Goal: Task Accomplishment & Management: Manage account settings

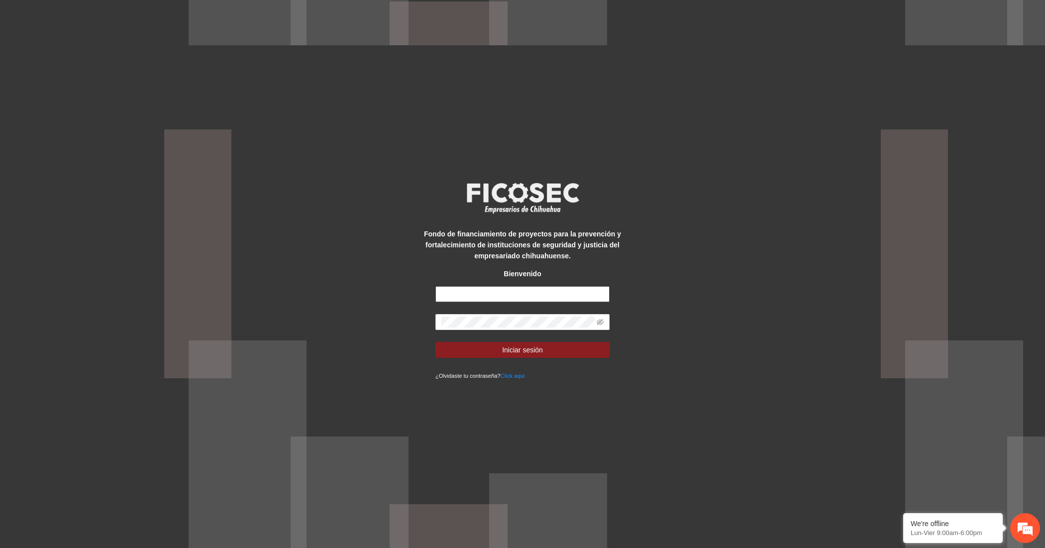
click at [490, 289] on input "text" at bounding box center [522, 294] width 174 height 16
type input "**********"
click at [490, 356] on button "Iniciar sesión" at bounding box center [522, 350] width 174 height 16
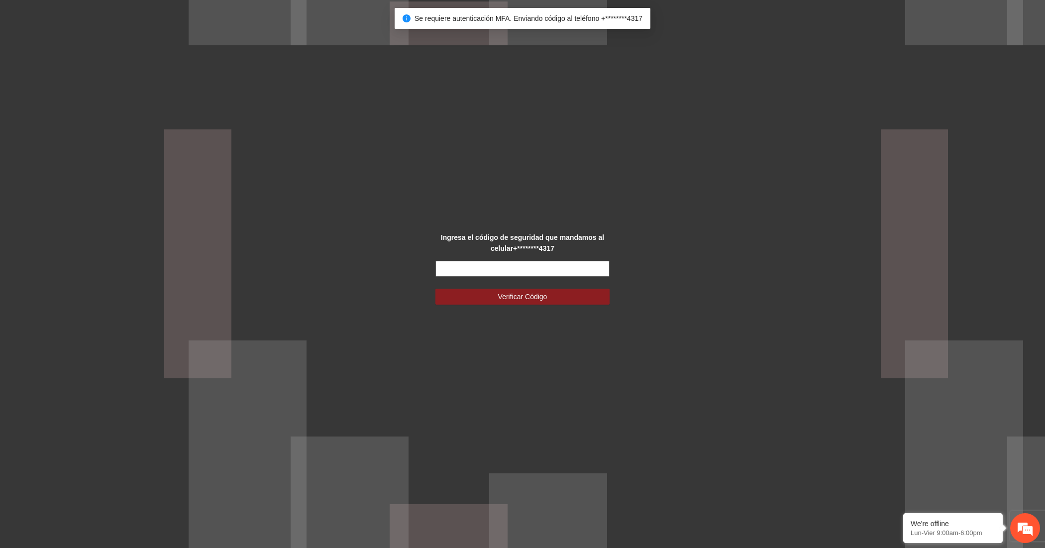
click at [453, 265] on input "text" at bounding box center [522, 269] width 174 height 16
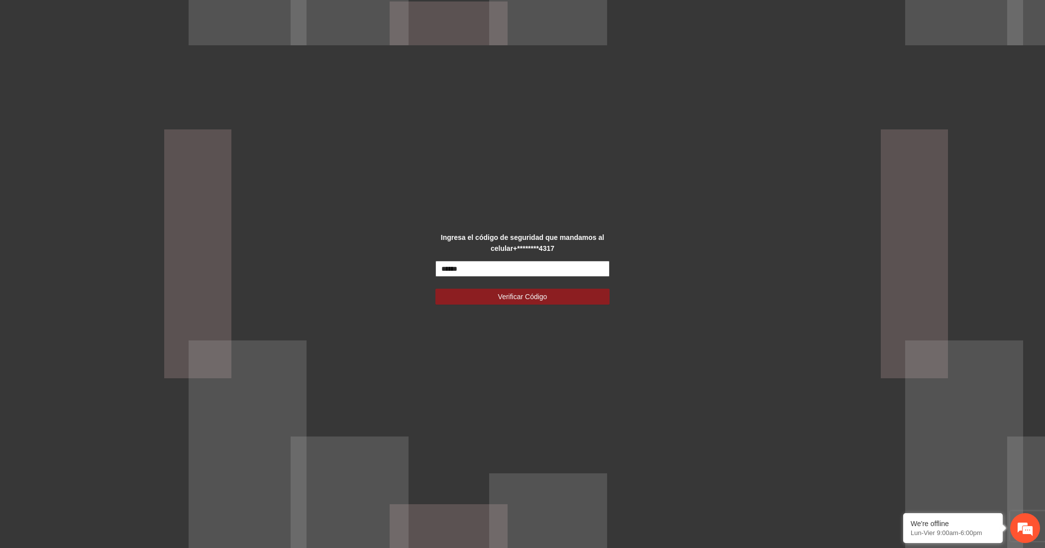
type input "******"
click at [435, 288] on button "Verificar Código" at bounding box center [522, 296] width 174 height 16
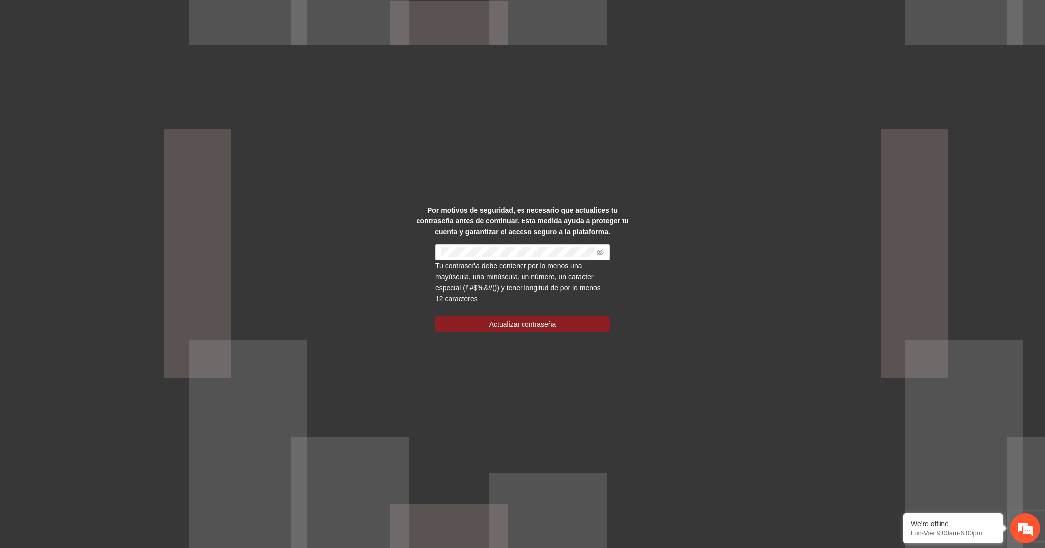
click at [278, 316] on div "Por motivos de seguridad, es necesario que actualices tu contraseña antes de co…" at bounding box center [522, 274] width 1045 height 548
drag, startPoint x: 299, startPoint y: 244, endPoint x: 303, endPoint y: 246, distance: 5.1
click at [299, 244] on div "Por motivos de seguridad, es necesario que actualices tu contraseña antes de co…" at bounding box center [522, 274] width 1045 height 548
click at [457, 316] on button "Actualizar contraseña" at bounding box center [522, 324] width 174 height 16
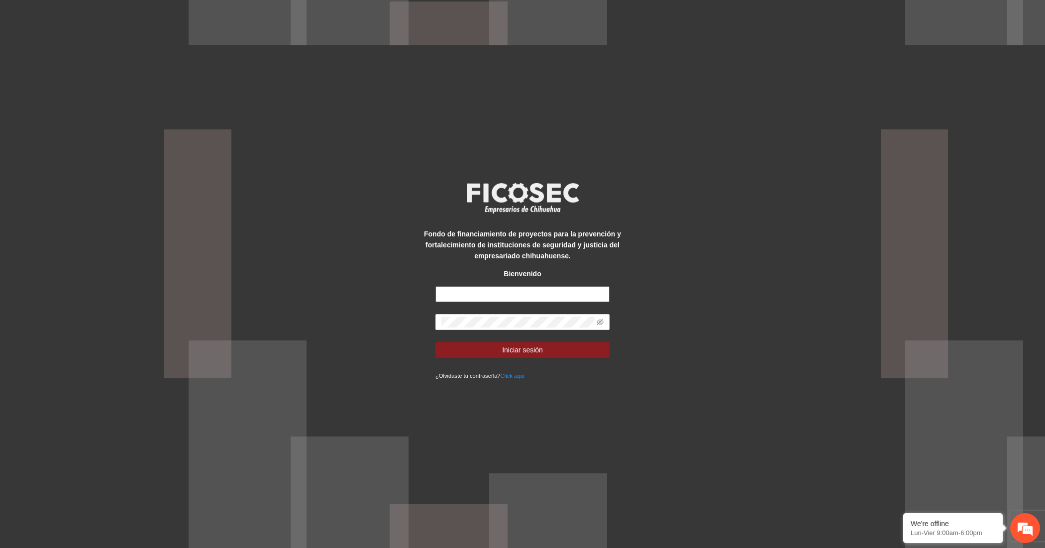
click at [518, 296] on input "text" at bounding box center [522, 294] width 174 height 16
type input "**********"
click at [473, 327] on body "**********" at bounding box center [522, 274] width 1045 height 548
click at [0, 0] on div at bounding box center [0, 0] width 0 height 0
click at [460, 345] on button "Iniciar sesión" at bounding box center [522, 350] width 174 height 16
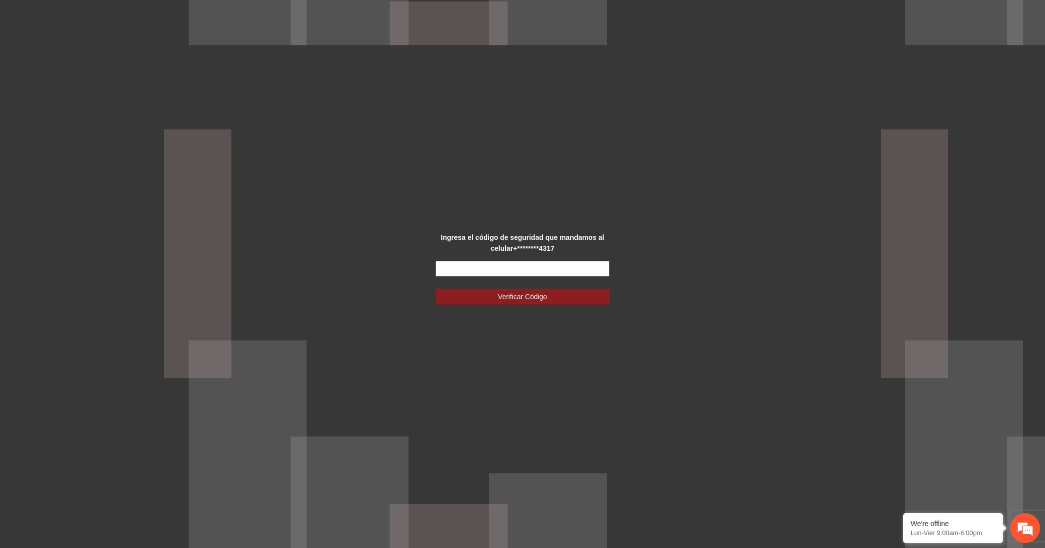
click at [459, 268] on input "text" at bounding box center [522, 269] width 174 height 16
type input "******"
click at [435, 288] on button "Verificar Código" at bounding box center [522, 296] width 174 height 16
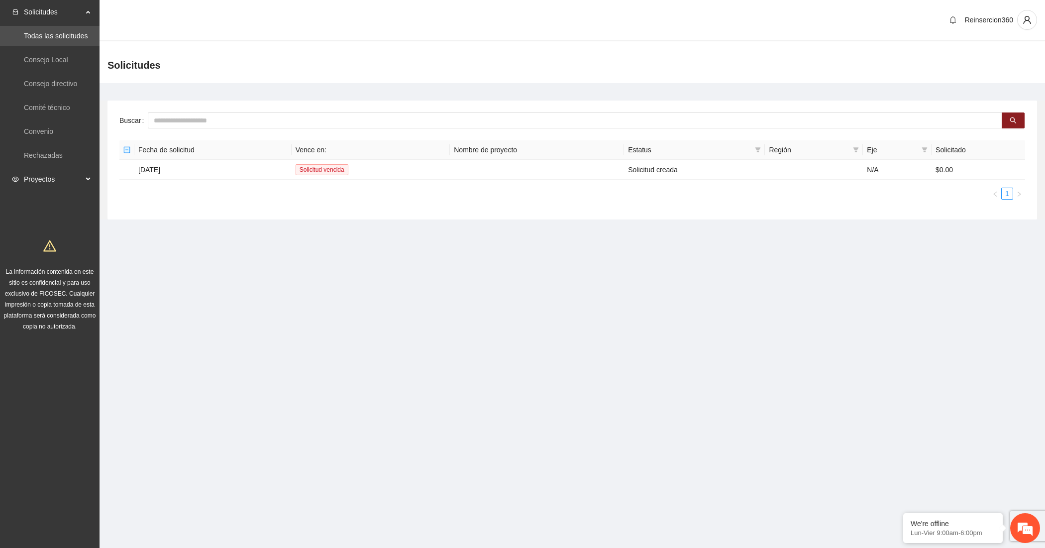
click at [80, 182] on div "Proyectos" at bounding box center [49, 179] width 99 height 20
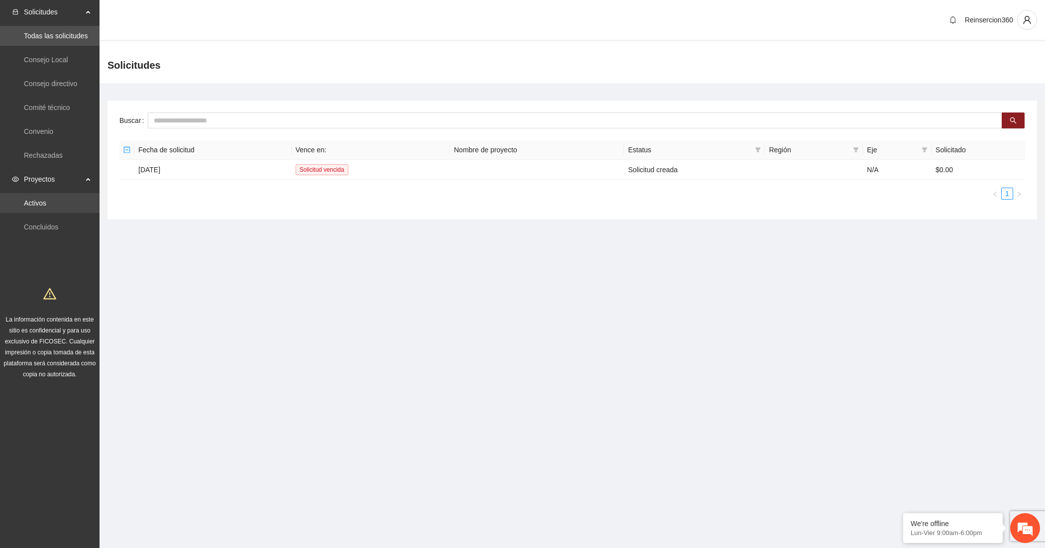
click at [43, 207] on link "Activos" at bounding box center [35, 203] width 22 height 8
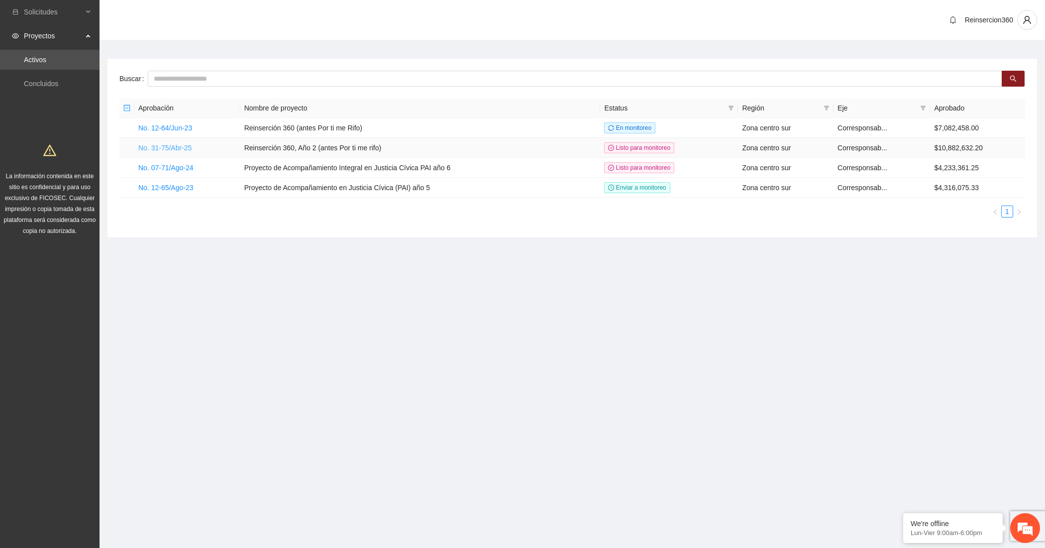
click at [186, 152] on link "No. 31-75/Abr-25" at bounding box center [164, 148] width 53 height 8
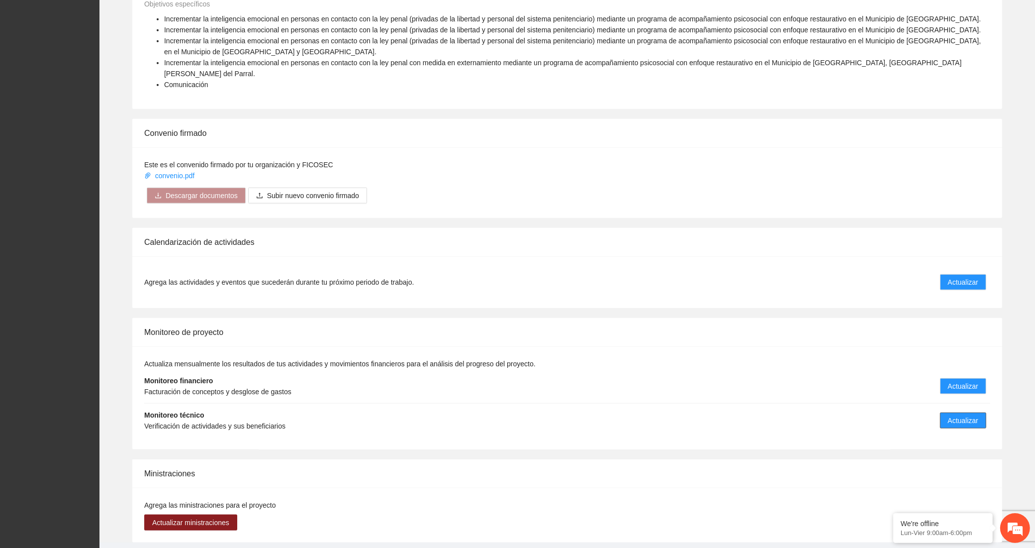
click at [944, 412] on button "Actualizar" at bounding box center [963, 420] width 46 height 16
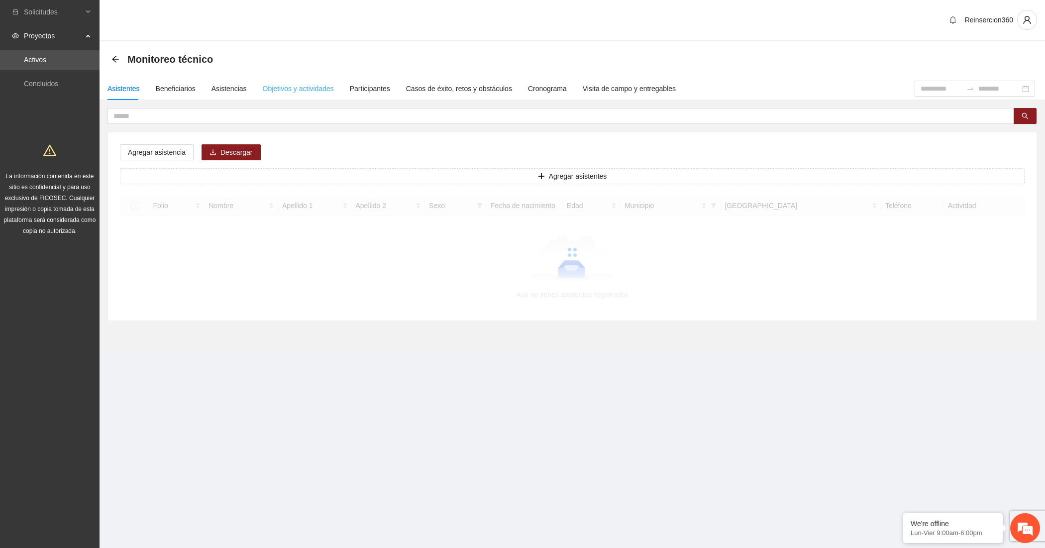
click at [308, 94] on div "Objetivos y actividades" at bounding box center [298, 88] width 71 height 23
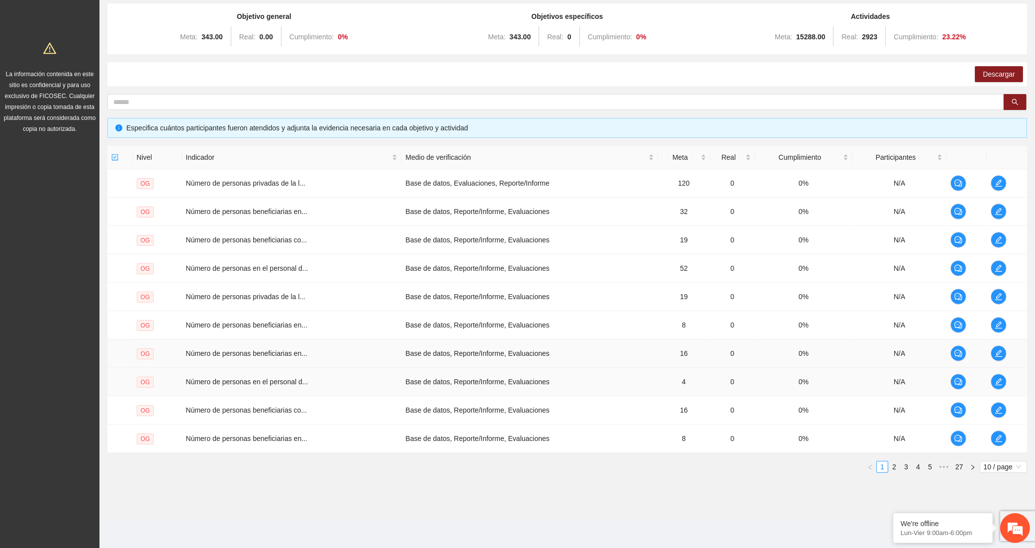
scroll to position [103, 0]
click at [943, 466] on span "•••" at bounding box center [944, 466] width 16 height 12
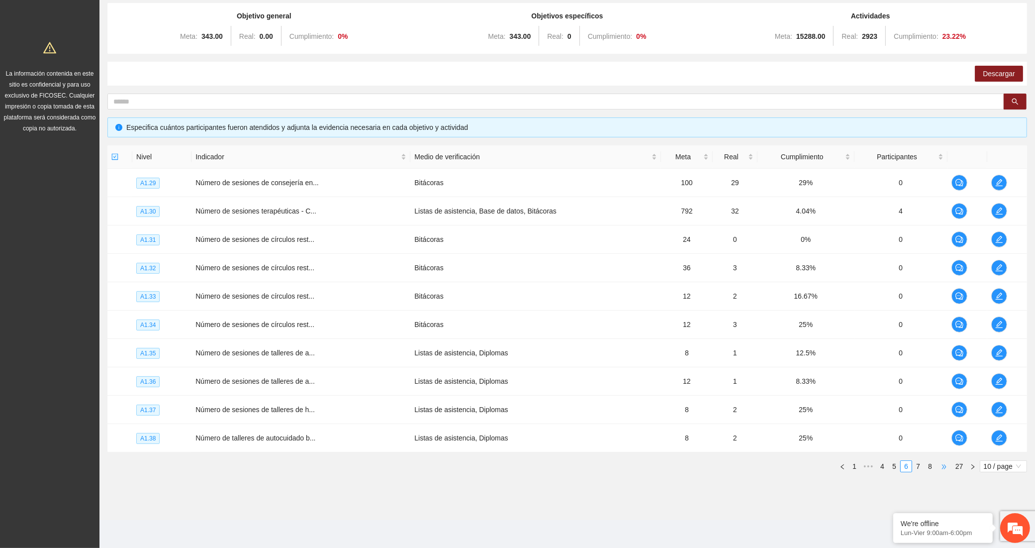
click at [943, 466] on span "•••" at bounding box center [944, 466] width 16 height 12
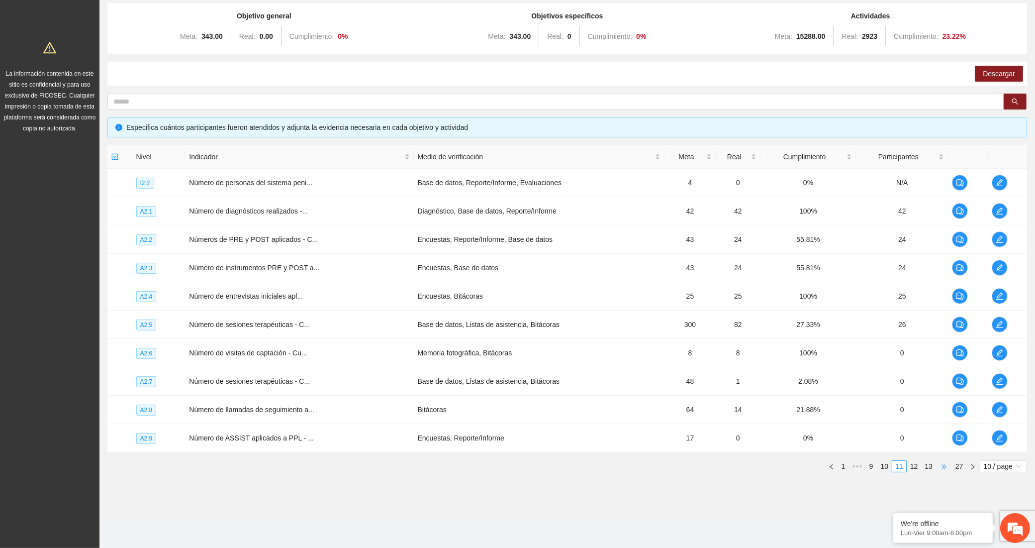
click at [943, 466] on span "•••" at bounding box center [944, 466] width 16 height 12
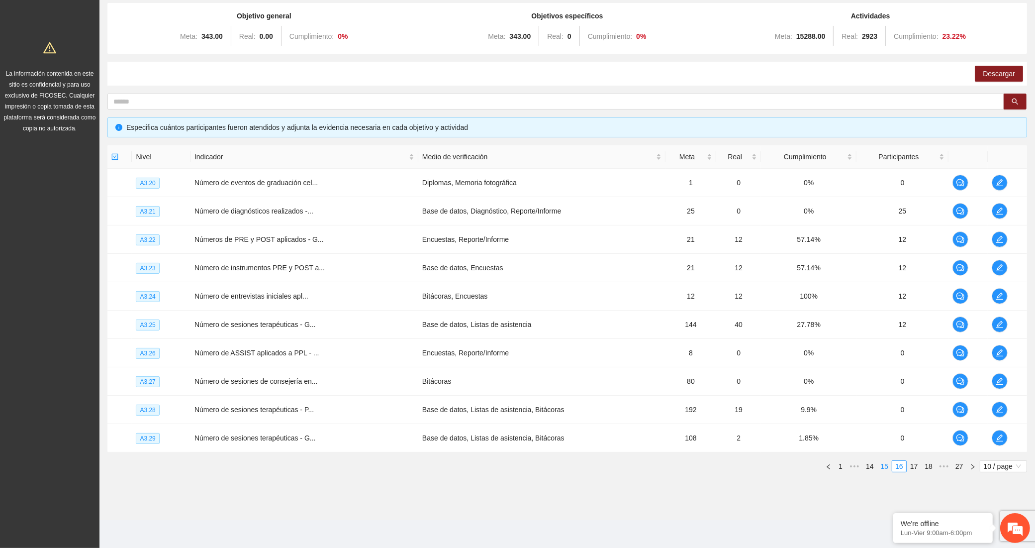
click at [879, 469] on link "15" at bounding box center [885, 466] width 14 height 11
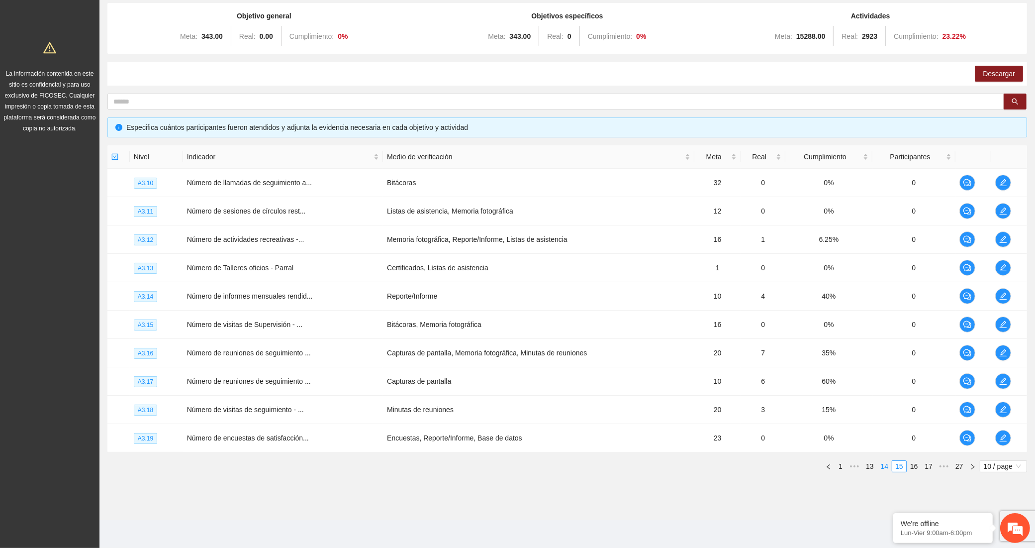
click at [884, 472] on li "14" at bounding box center [884, 466] width 15 height 12
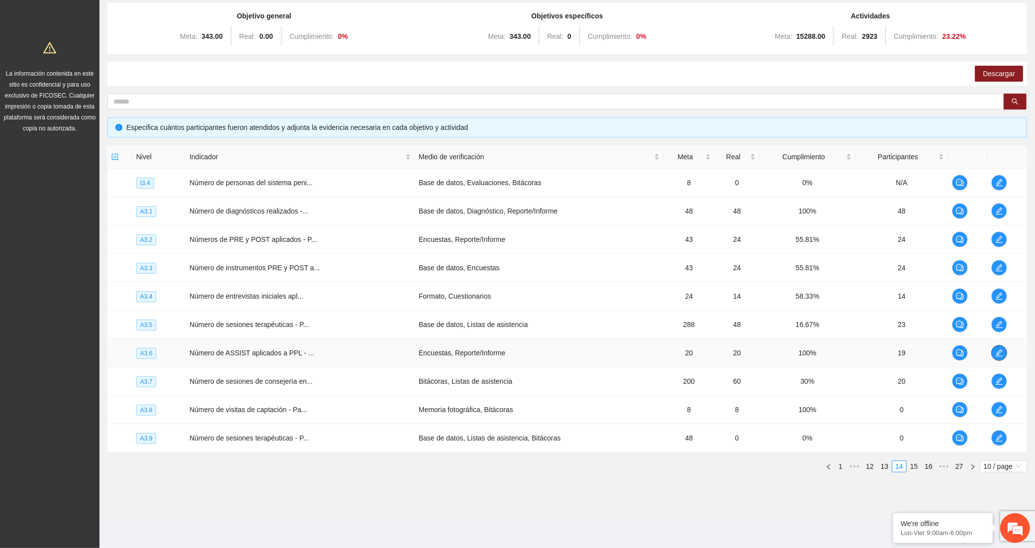
click at [1000, 357] on button "button" at bounding box center [999, 353] width 16 height 16
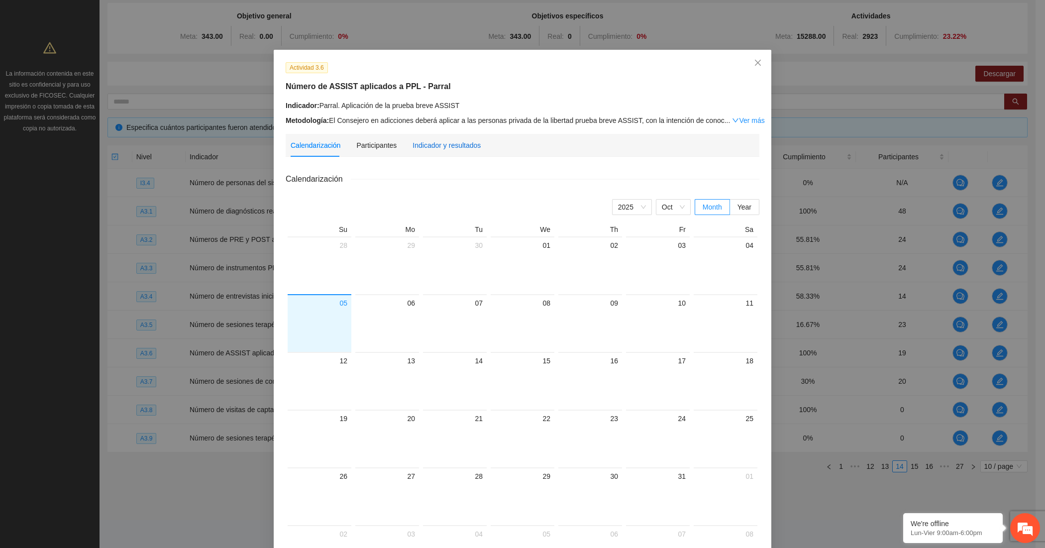
click at [423, 143] on div "Indicador y resultados" at bounding box center [446, 145] width 68 height 11
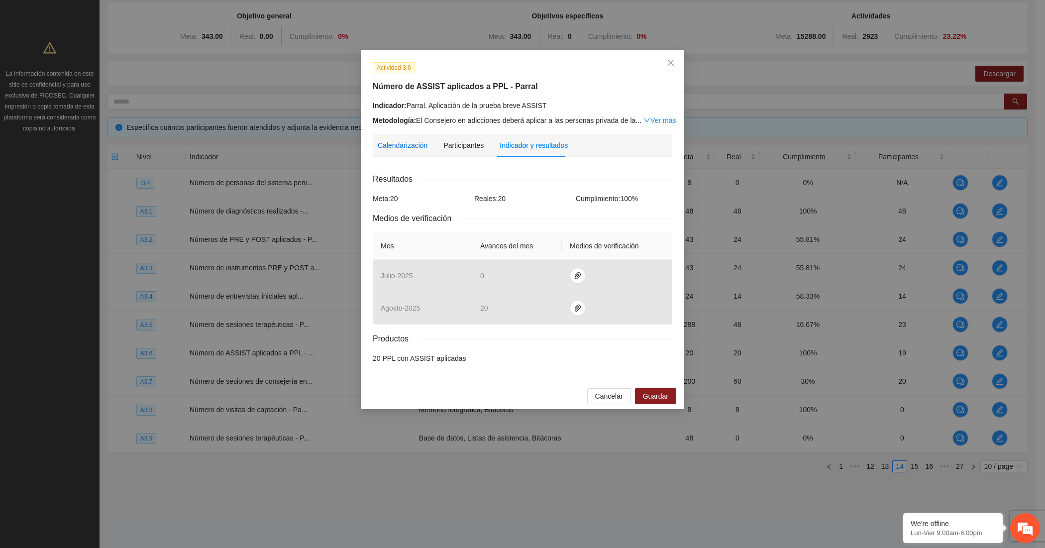
drag, startPoint x: 423, startPoint y: 143, endPoint x: 458, endPoint y: 198, distance: 64.6
click at [427, 148] on div "Calendarización Participantes Indicador y resultados" at bounding box center [473, 145] width 190 height 23
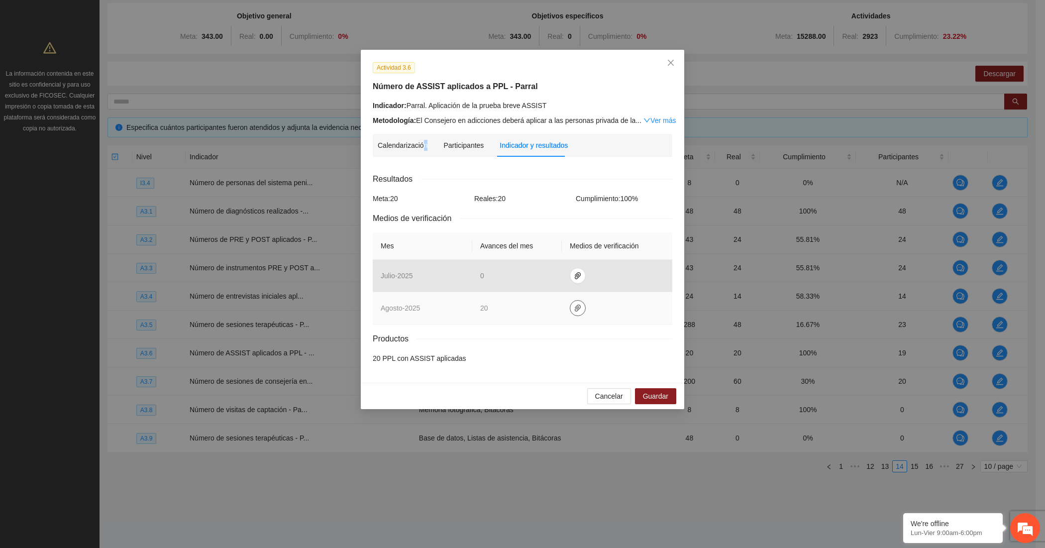
click at [581, 302] on button "button" at bounding box center [578, 308] width 16 height 16
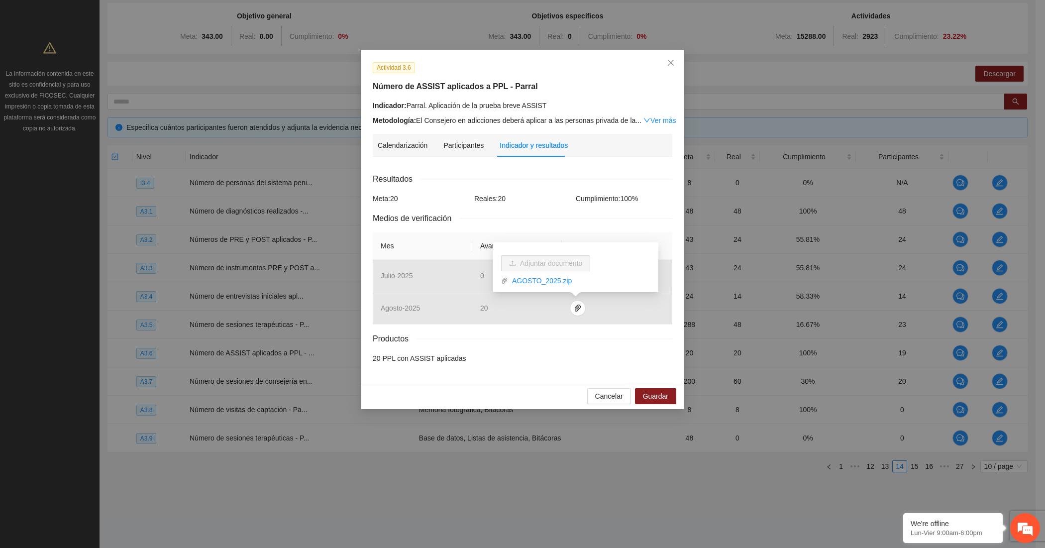
click at [566, 86] on h5 "Número de ASSIST aplicados a PPL - Parral" at bounding box center [522, 87] width 299 height 12
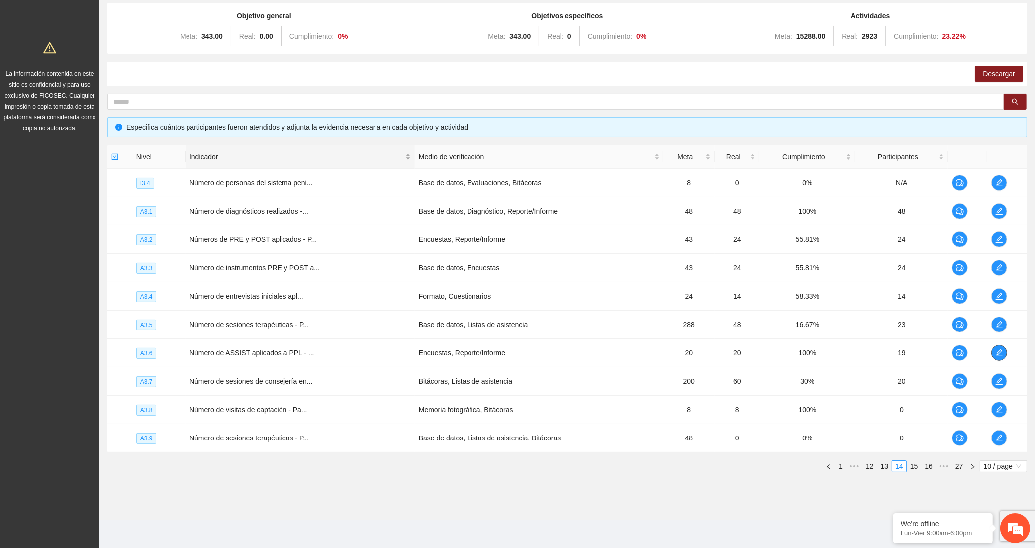
scroll to position [0, 0]
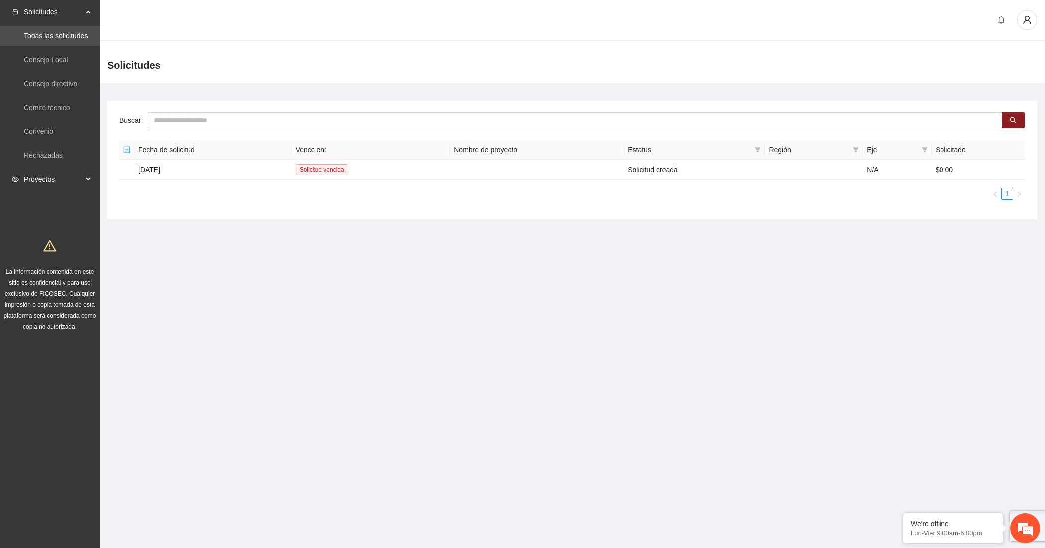
click at [26, 173] on span "Proyectos" at bounding box center [53, 179] width 59 height 20
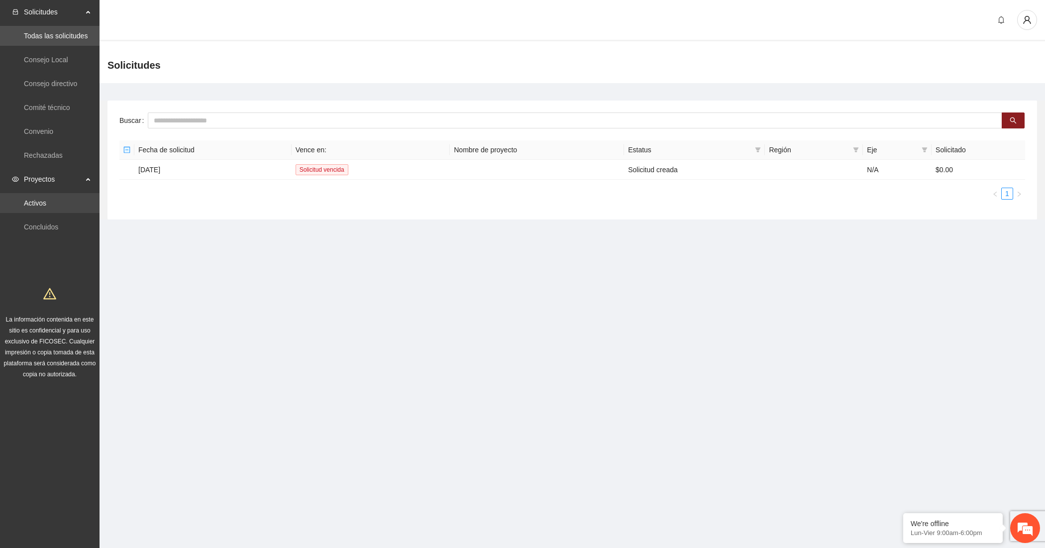
click at [34, 202] on link "Activos" at bounding box center [35, 203] width 22 height 8
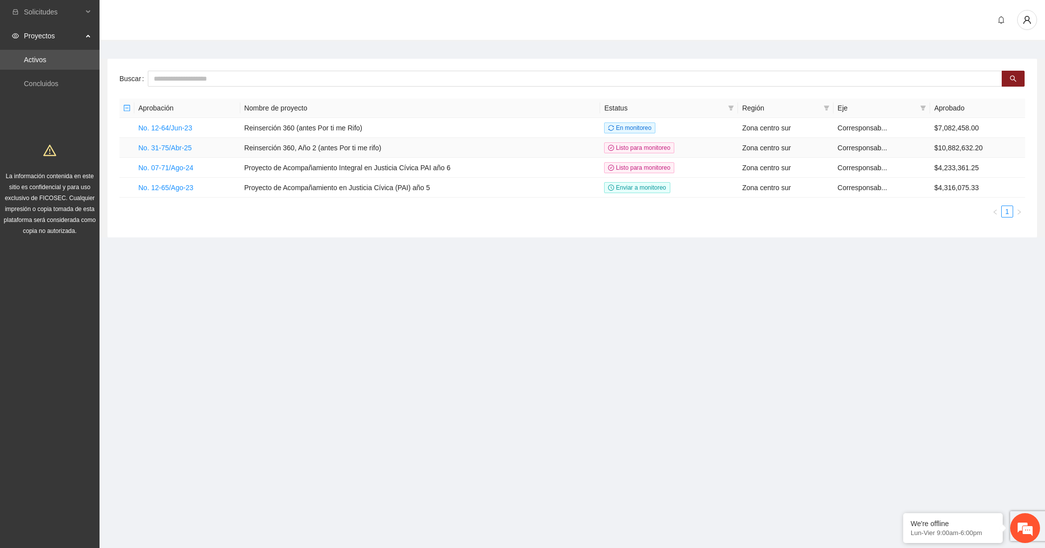
click at [160, 142] on td "No. 31-75/Abr-25" at bounding box center [187, 148] width 106 height 20
click at [161, 144] on link "No. 31-75/Abr-25" at bounding box center [164, 148] width 53 height 8
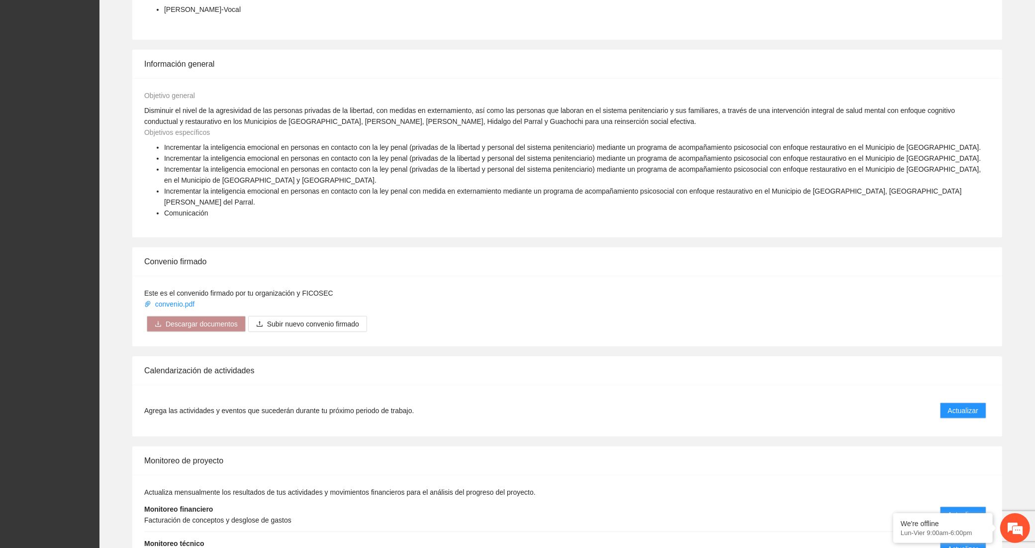
scroll to position [1199, 0]
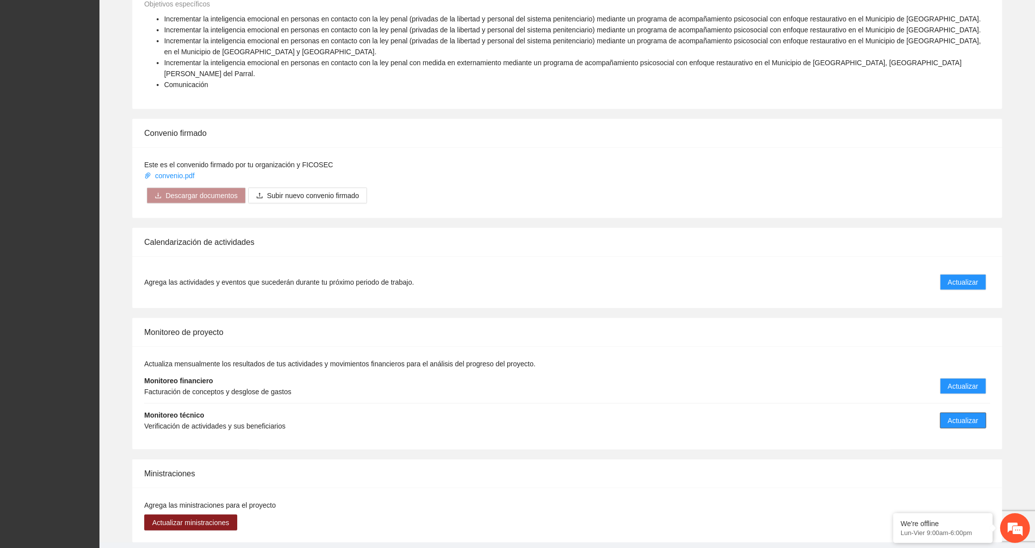
click at [971, 415] on span "Actualizar" at bounding box center [963, 420] width 30 height 11
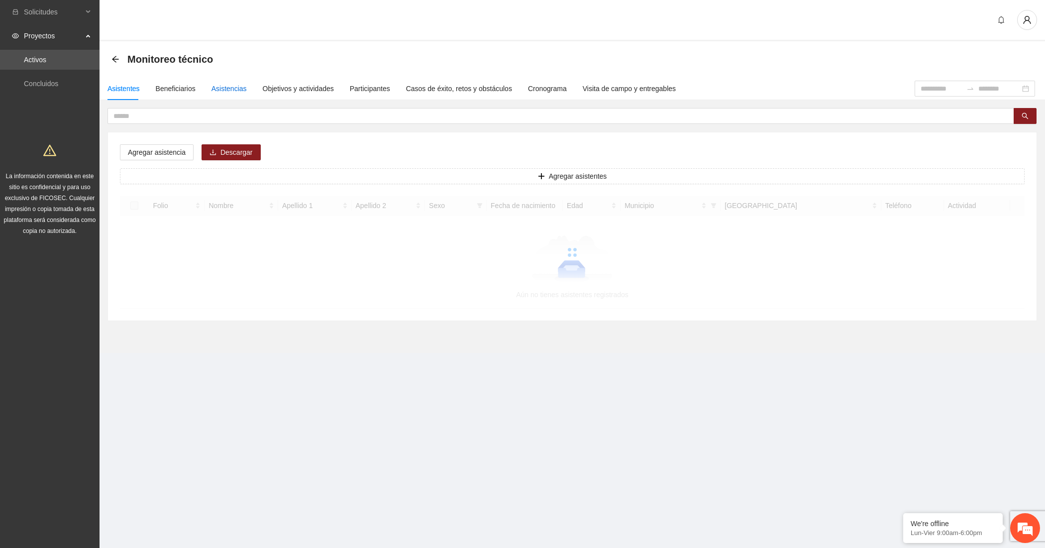
click at [212, 87] on div "Asistencias" at bounding box center [228, 88] width 35 height 11
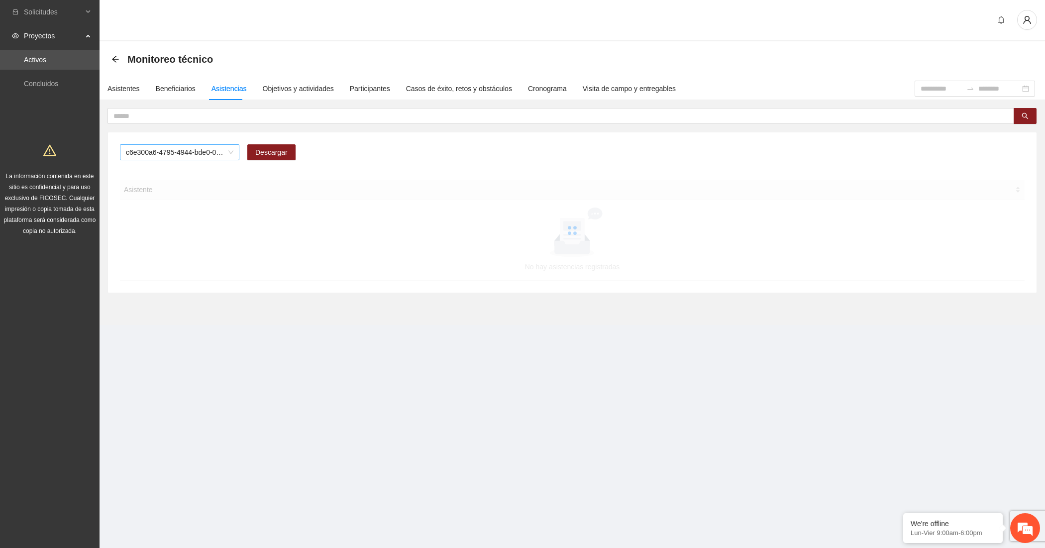
click at [158, 150] on span "c6e300a6-4795-4944-bde0-0519eb90caa0" at bounding box center [179, 152] width 107 height 15
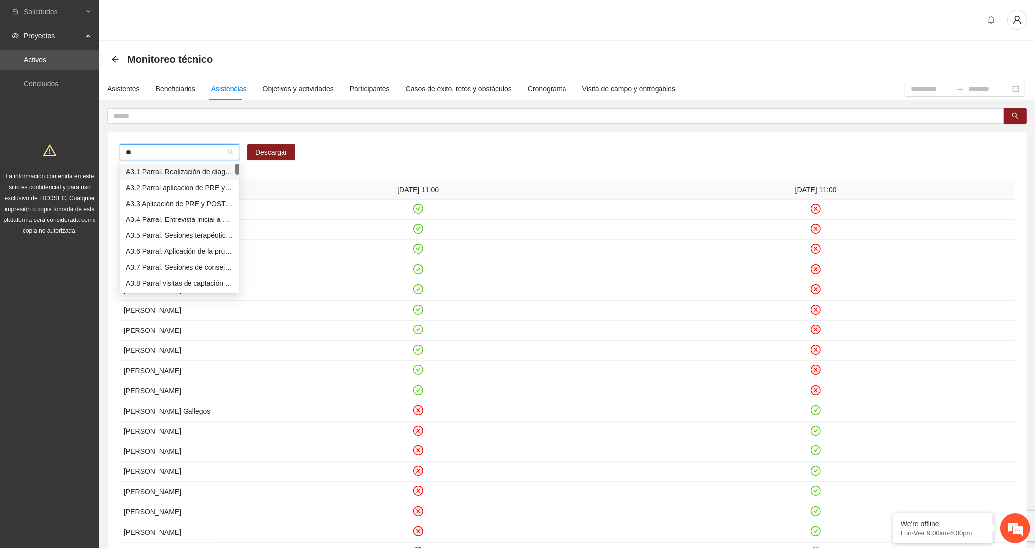
type input "***"
click at [175, 170] on div "A3.6 Parral. Aplicación de la prueba breve ASSIST" at bounding box center [179, 171] width 107 height 11
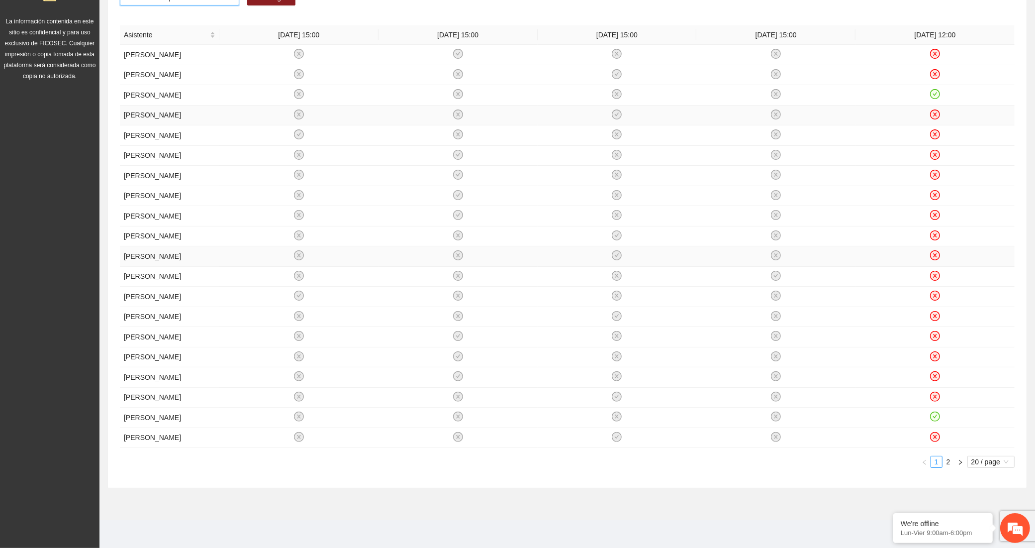
scroll to position [299, 0]
